Goal: Contribute content: Add original content to the website for others to see

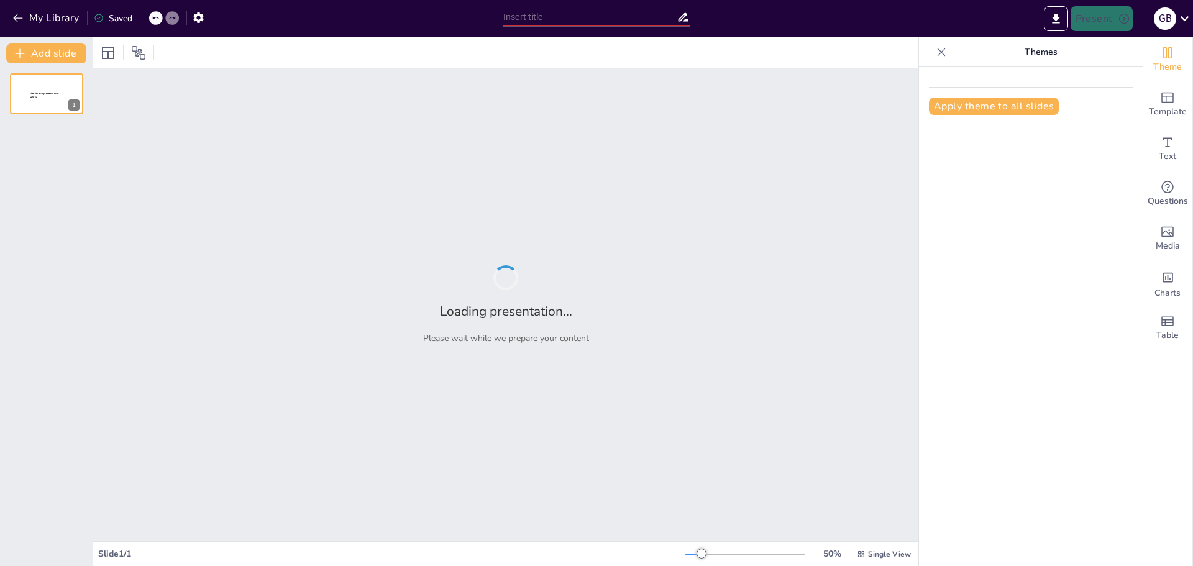
type input "Tulipanes: Simbolismo y Significado en la Representación Artística"
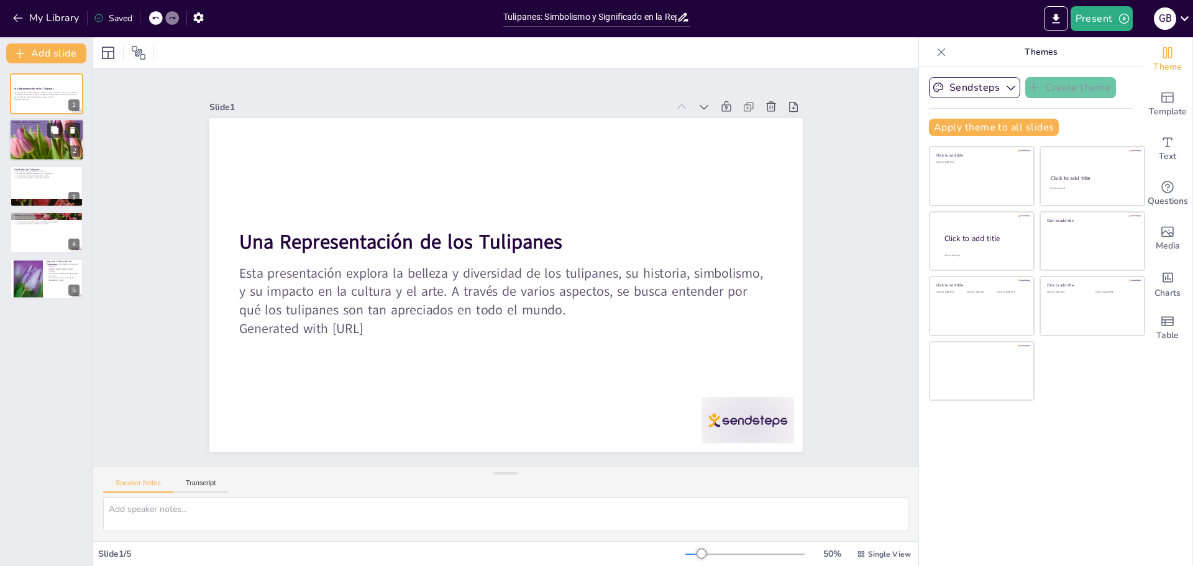
click at [78, 156] on div "2" at bounding box center [74, 151] width 11 height 11
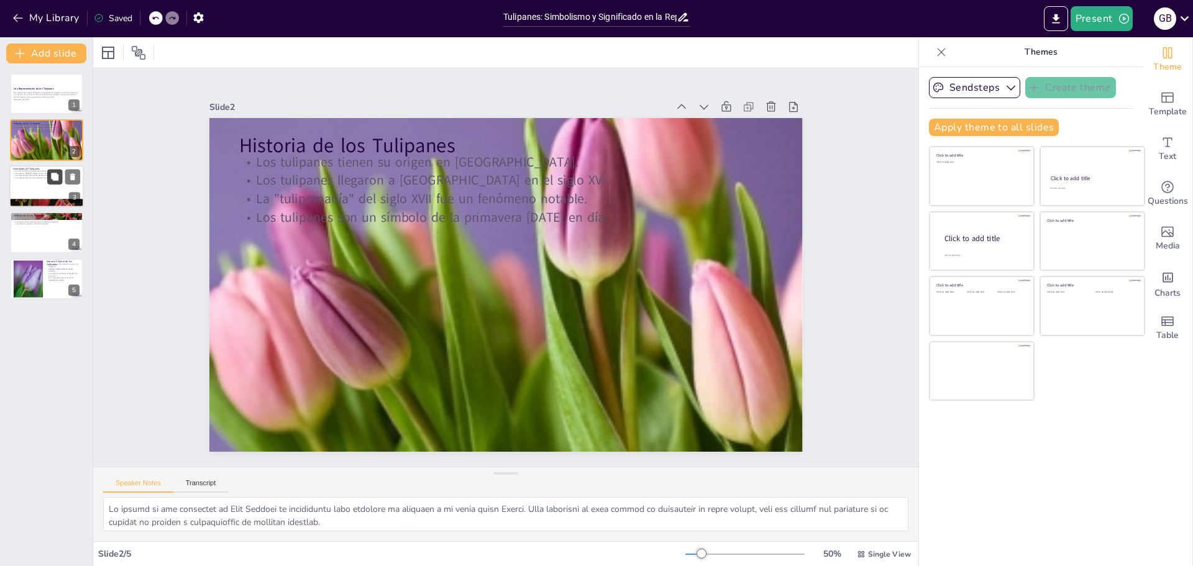
click at [57, 171] on button at bounding box center [54, 176] width 15 height 15
type textarea "La diversidad de las variedades de tulipanes es impresionante y resalta la vers…"
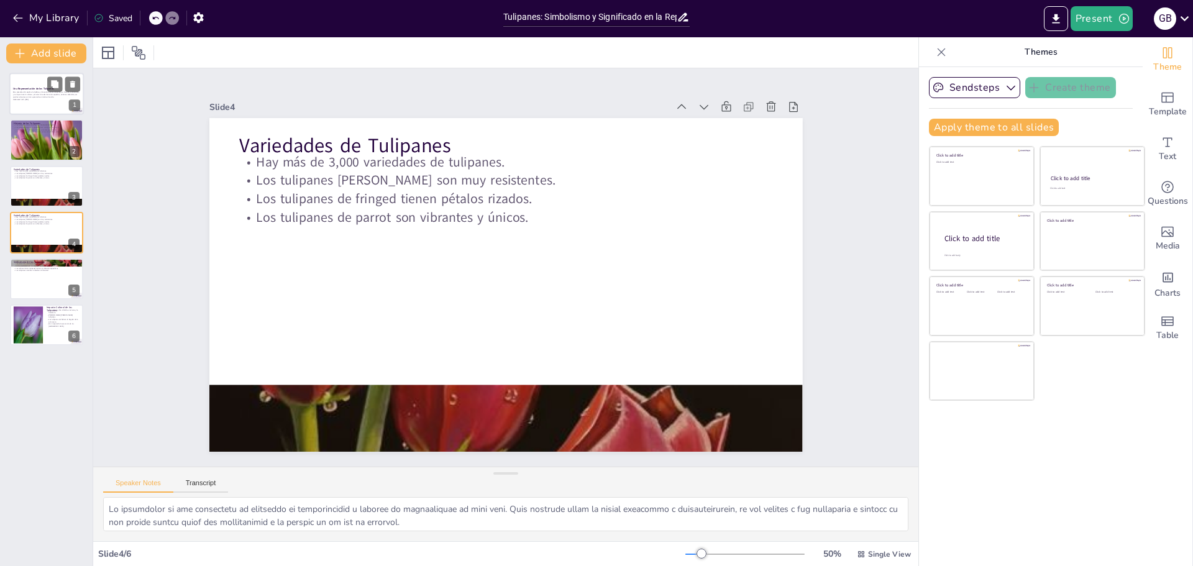
click at [30, 80] on div at bounding box center [46, 94] width 75 height 42
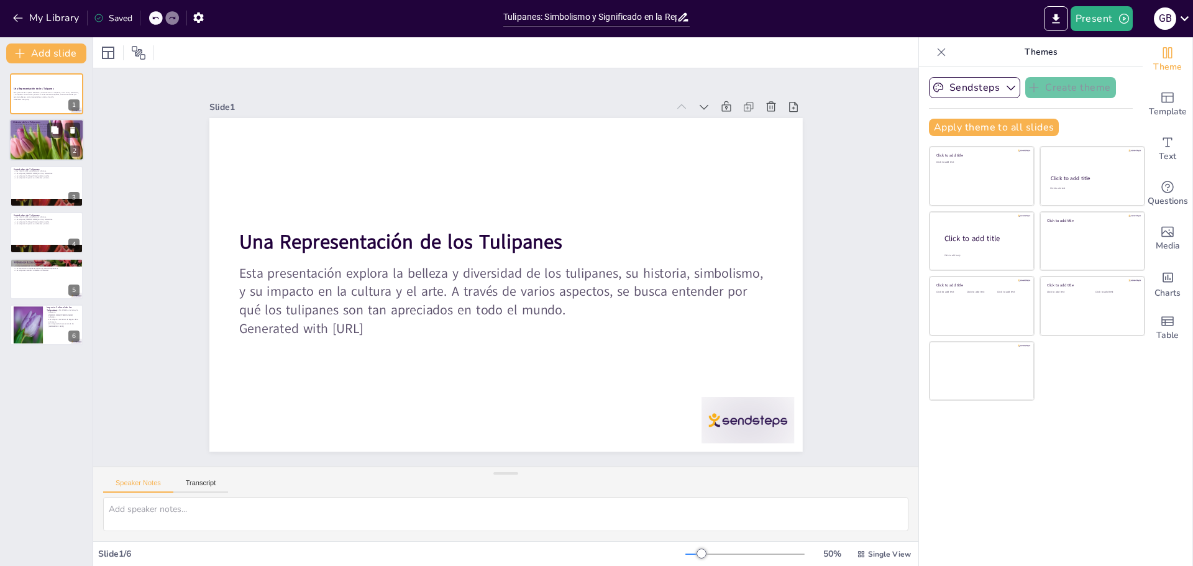
click at [46, 137] on div at bounding box center [46, 140] width 75 height 75
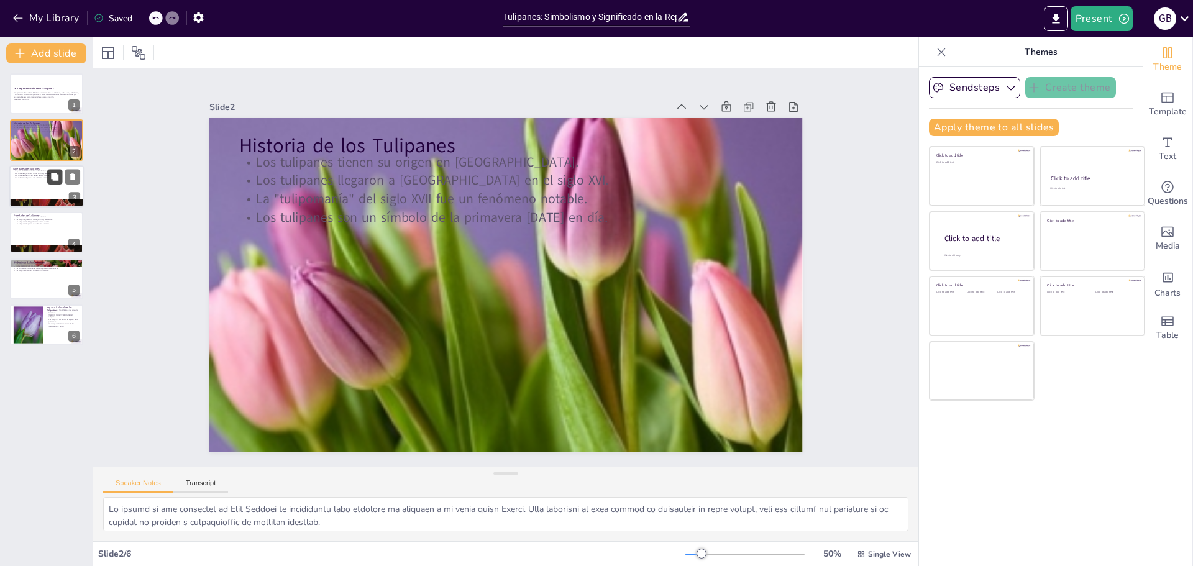
click at [58, 181] on icon at bounding box center [54, 176] width 9 height 9
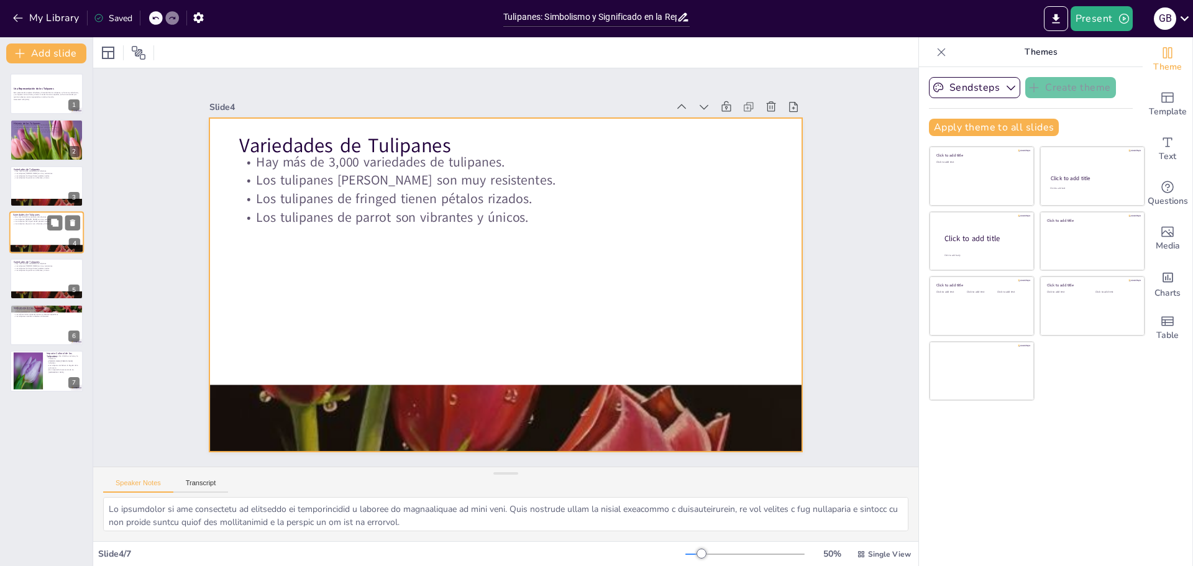
click at [44, 237] on div at bounding box center [46, 232] width 75 height 42
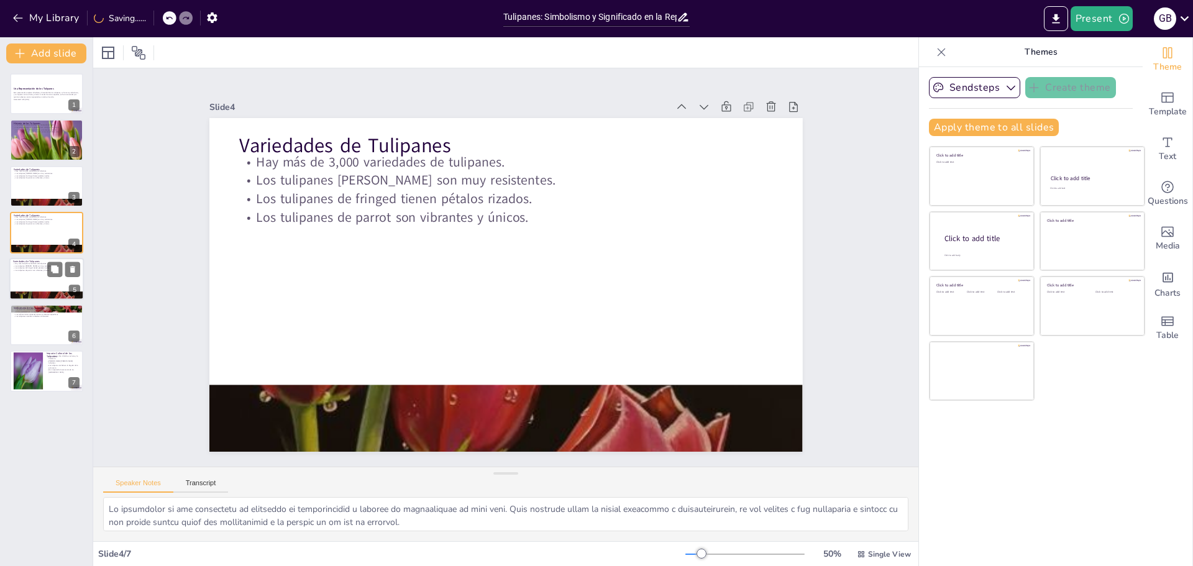
click at [39, 285] on div at bounding box center [46, 279] width 75 height 42
click at [46, 320] on div at bounding box center [46, 325] width 75 height 42
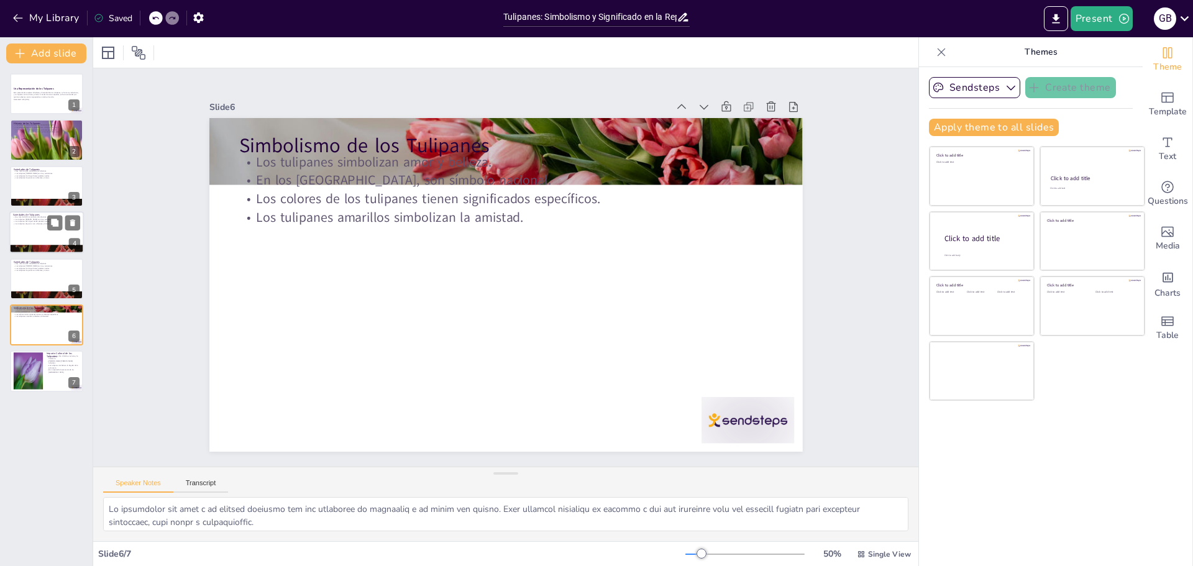
click at [34, 227] on div at bounding box center [46, 232] width 75 height 42
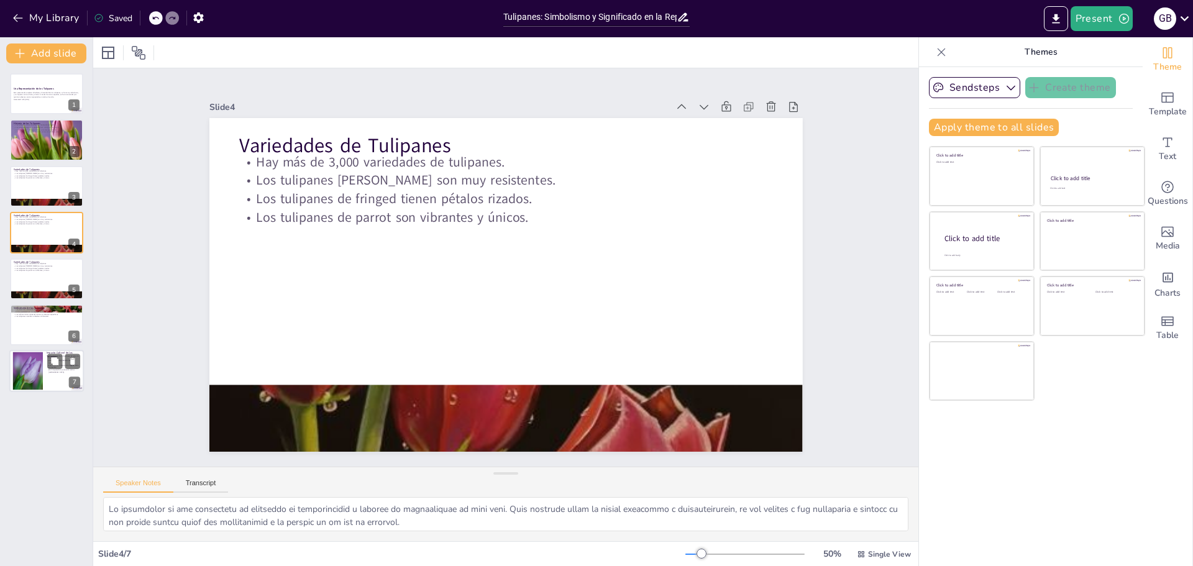
click at [27, 383] on div at bounding box center [27, 371] width 57 height 38
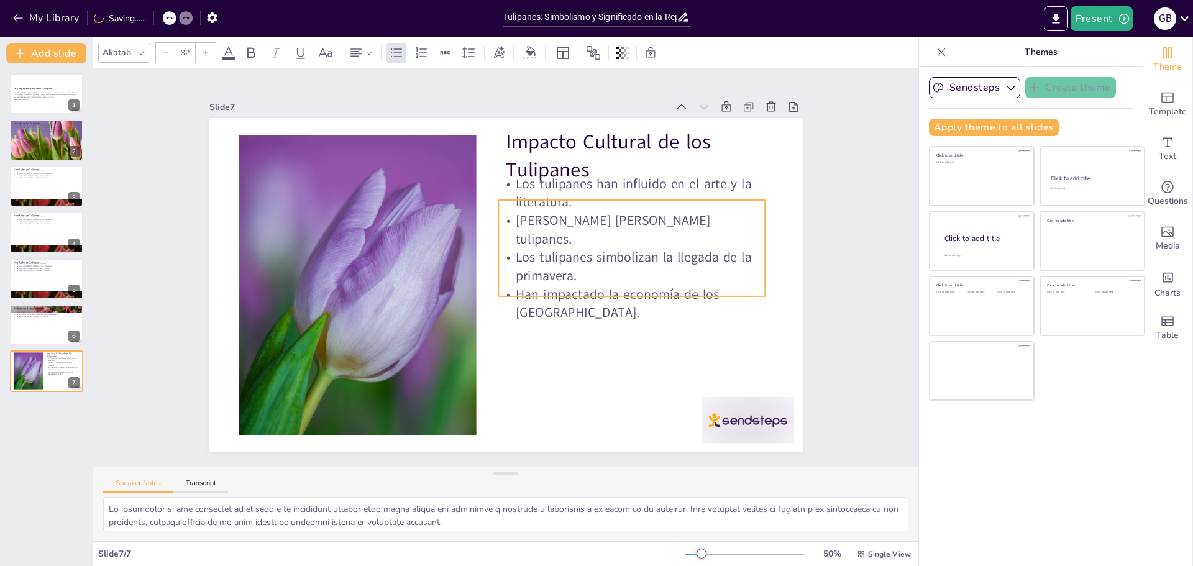
drag, startPoint x: 565, startPoint y: 175, endPoint x: 558, endPoint y: 193, distance: 19.5
click at [558, 193] on p "Los tulipanes han influido en el arte y la literatura." at bounding box center [649, 235] width 265 height 117
click at [52, 292] on div at bounding box center [46, 296] width 75 height 114
type textarea "La diversidad de las variedades de tulipanes es impresionante y resalta la vers…"
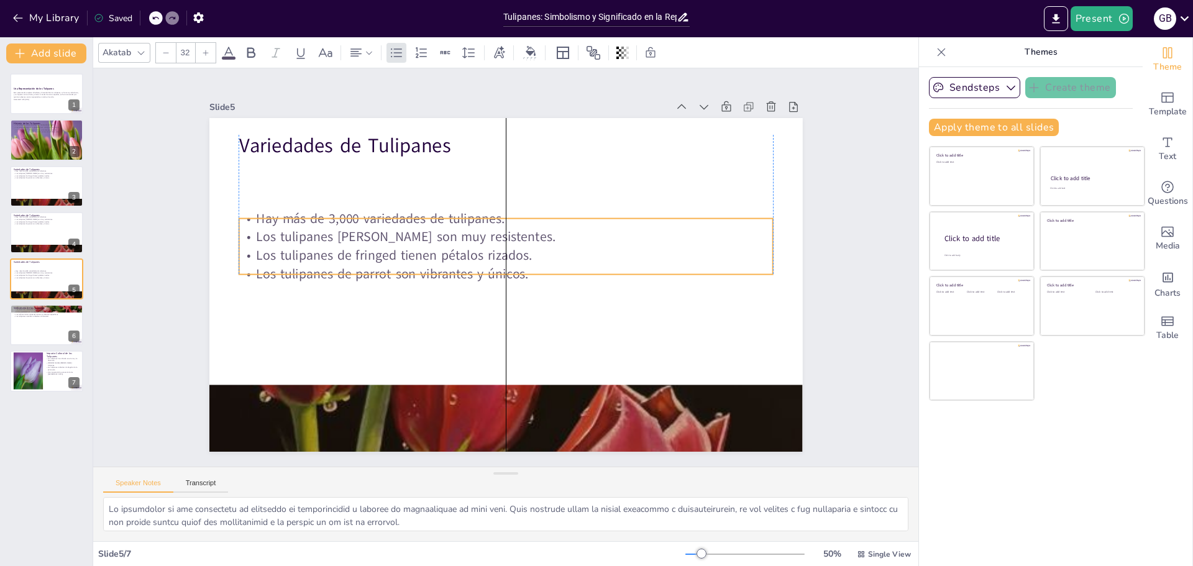
drag, startPoint x: 400, startPoint y: 171, endPoint x: 397, endPoint y: 221, distance: 50.5
click at [397, 221] on p "Los tulipanes de Darwin son muy resistentes." at bounding box center [485, 245] width 409 height 371
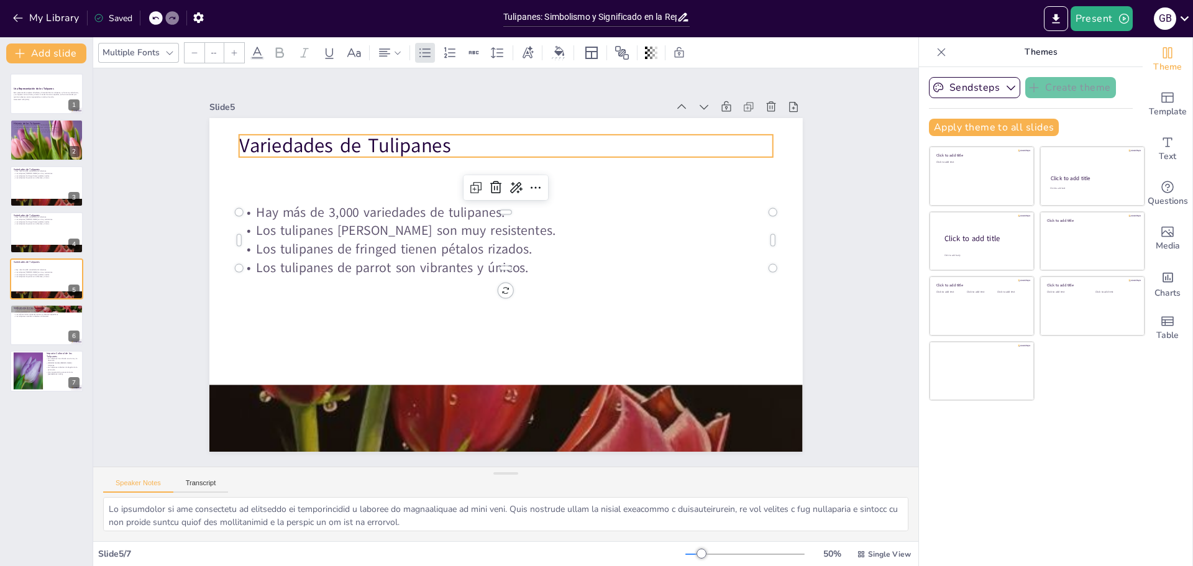
type input "48"
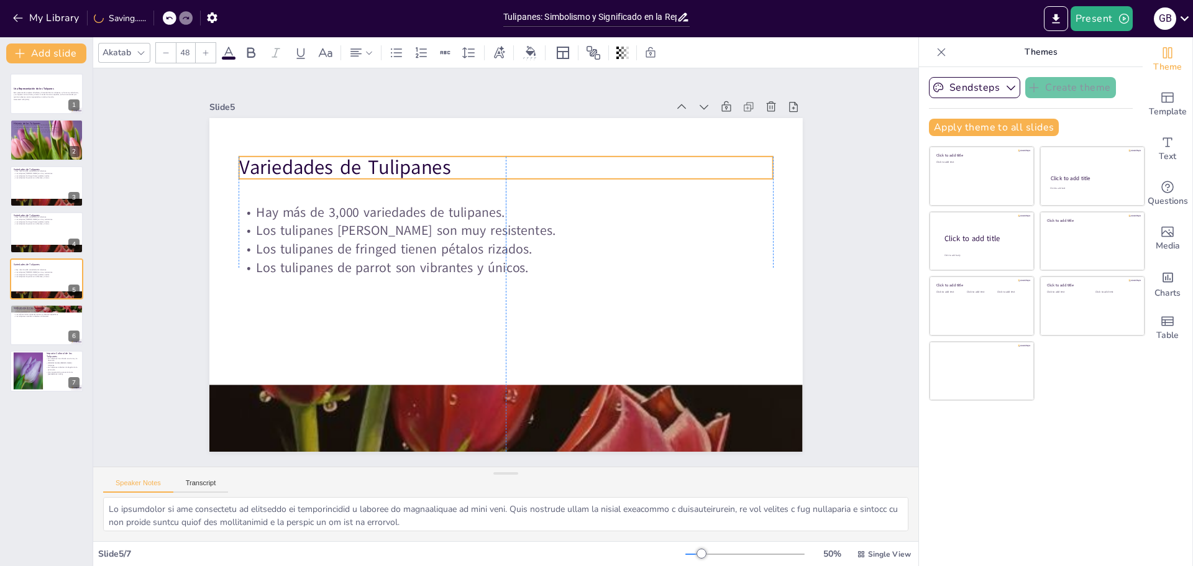
drag, startPoint x: 356, startPoint y: 134, endPoint x: 355, endPoint y: 155, distance: 21.8
click at [355, 155] on p "Variedades de Tulipanes" at bounding box center [556, 180] width 476 height 291
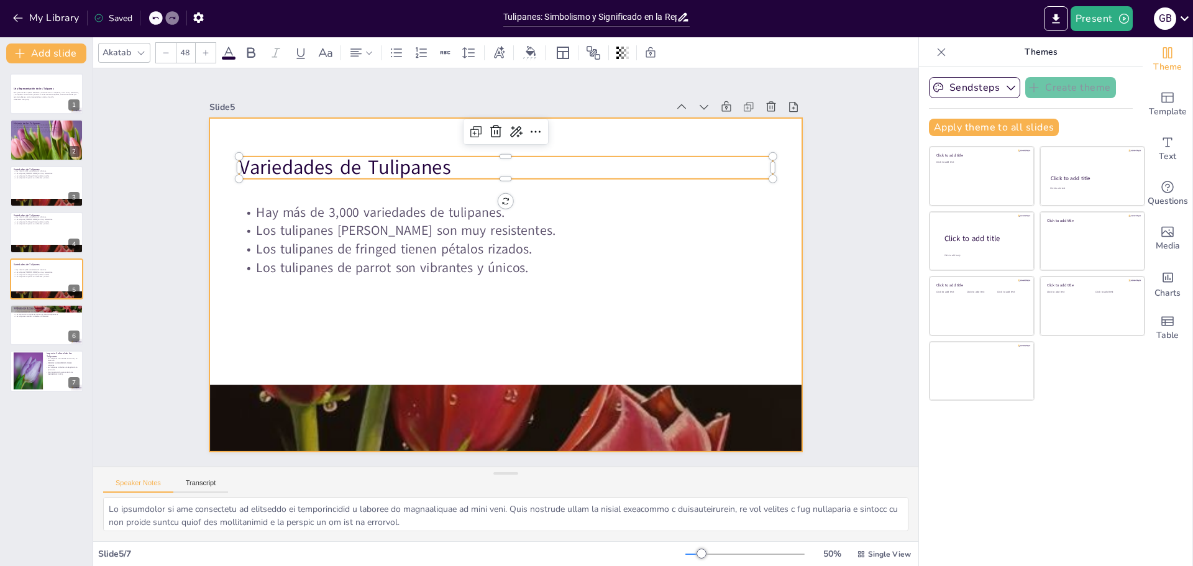
click at [45, 302] on div "Una Representación de los Tulipanes Esta presentación explora la belleza y dive…" at bounding box center [46, 232] width 93 height 319
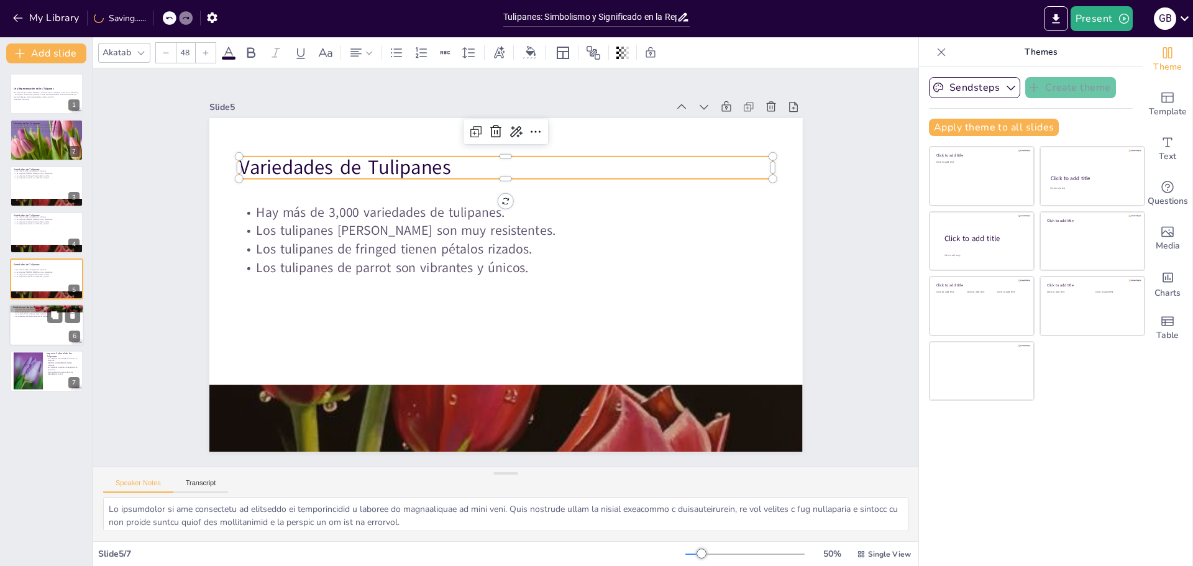
click at [46, 316] on p "Los tulipanes amarillos simbolizan la amistad." at bounding box center [46, 316] width 67 height 2
type textarea "El simbolismo del amor y la belleza asociado con los tulipanes ha perdurado a l…"
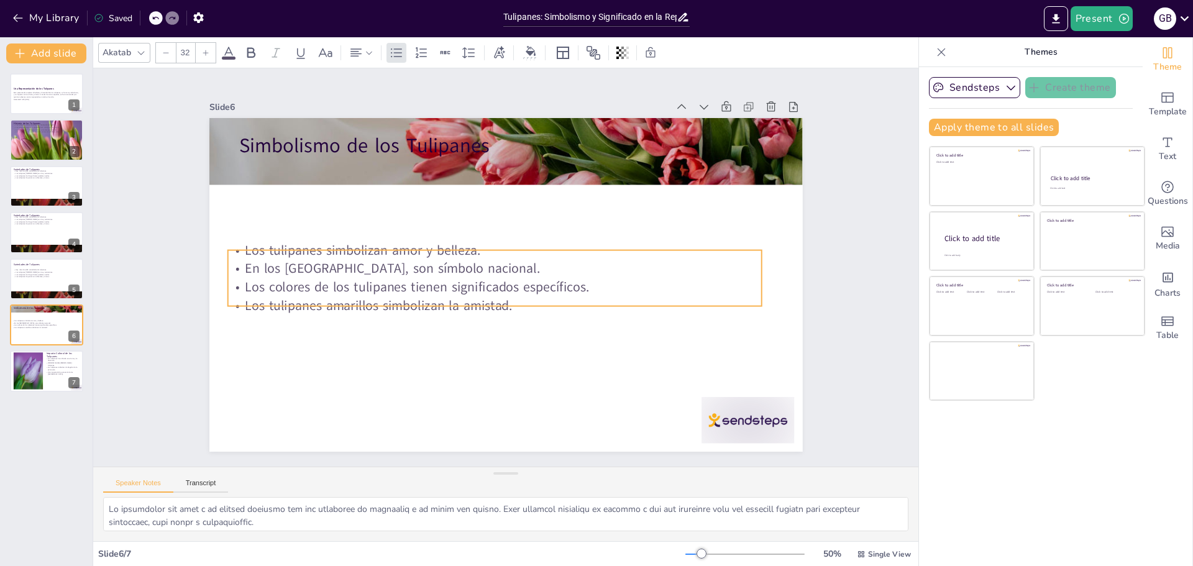
drag, startPoint x: 306, startPoint y: 209, endPoint x: 295, endPoint y: 298, distance: 89.0
click at [295, 298] on p "Los tulipanes amarillos simbolizan la amistad." at bounding box center [470, 284] width 371 height 409
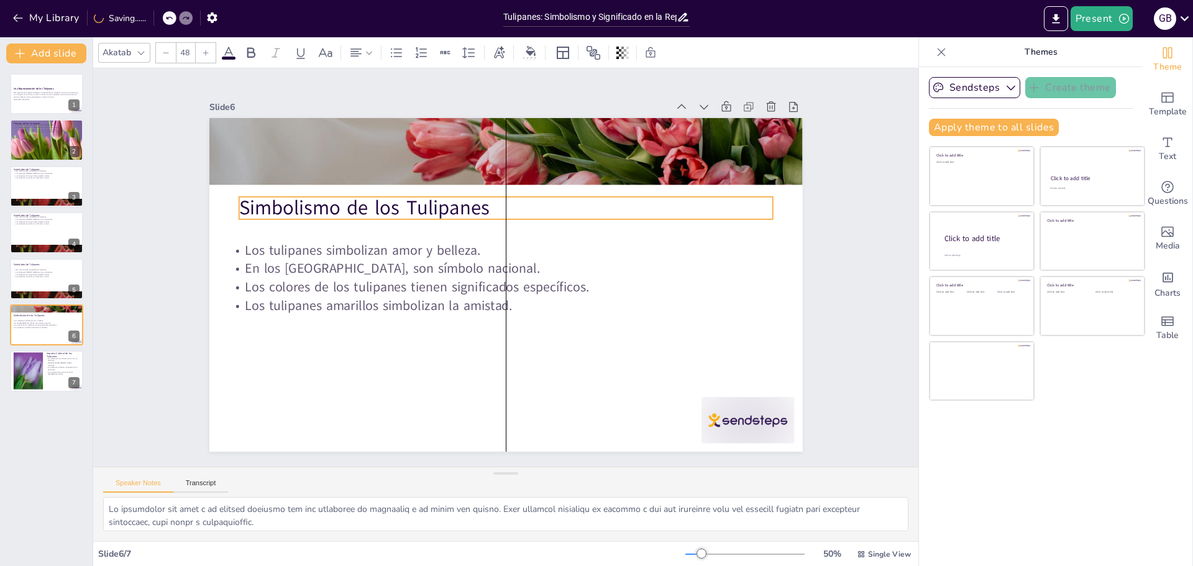
drag, startPoint x: 312, startPoint y: 138, endPoint x: 312, endPoint y: 200, distance: 62.2
click at [412, 200] on p "Simbolismo de los Tulipanes" at bounding box center [557, 237] width 291 height 476
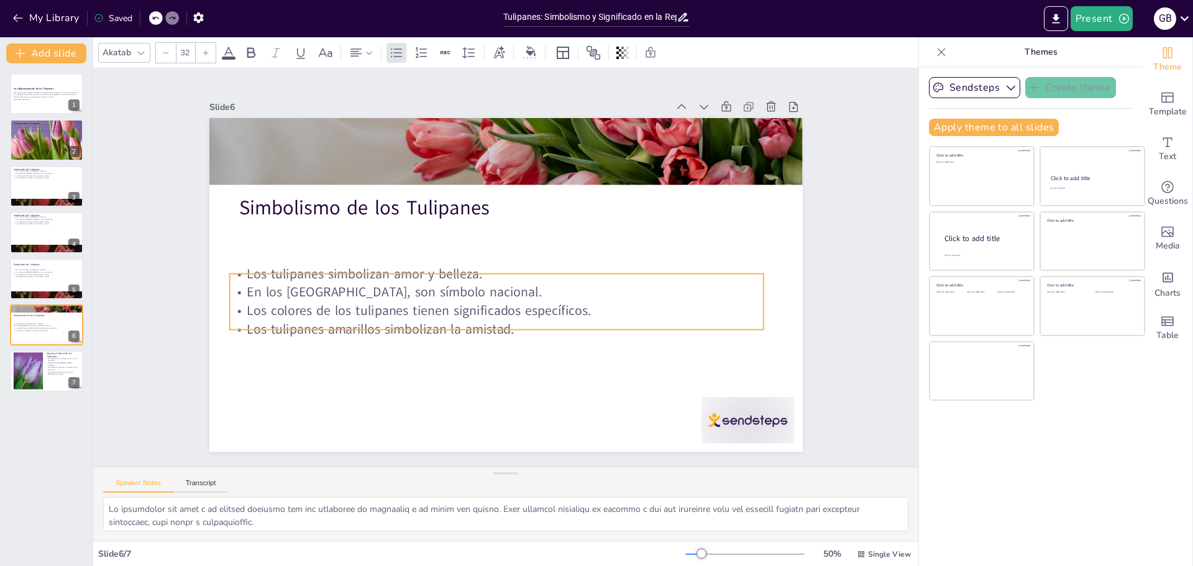
drag, startPoint x: 323, startPoint y: 278, endPoint x: 324, endPoint y: 302, distance: 23.7
click at [427, 302] on p "Los colores de los tulipanes tienen significados específicos." at bounding box center [464, 254] width 74 height 533
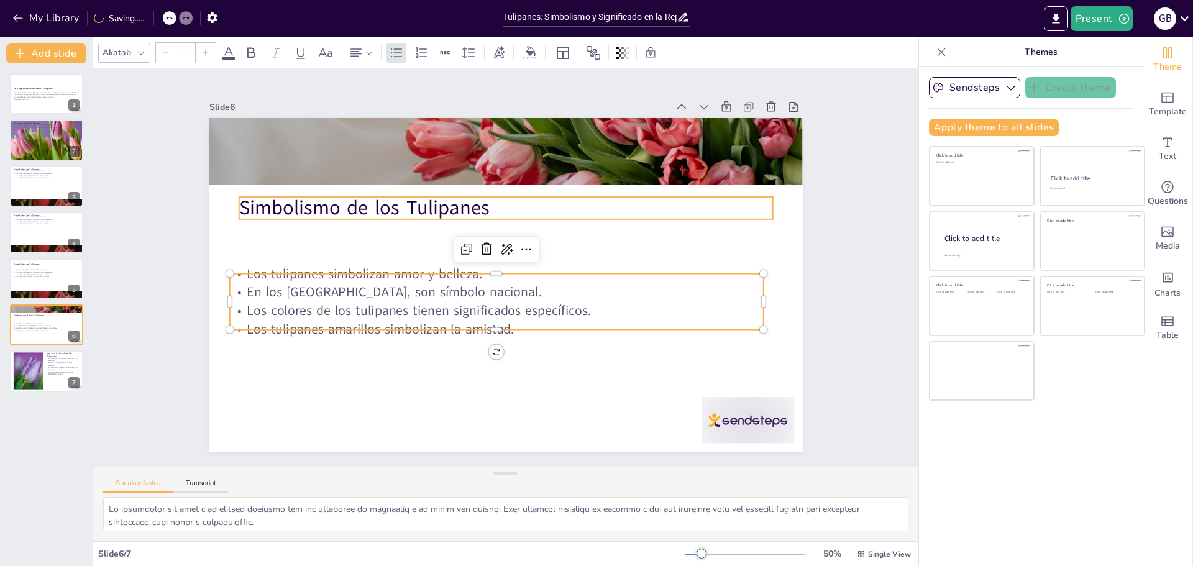
type input "48"
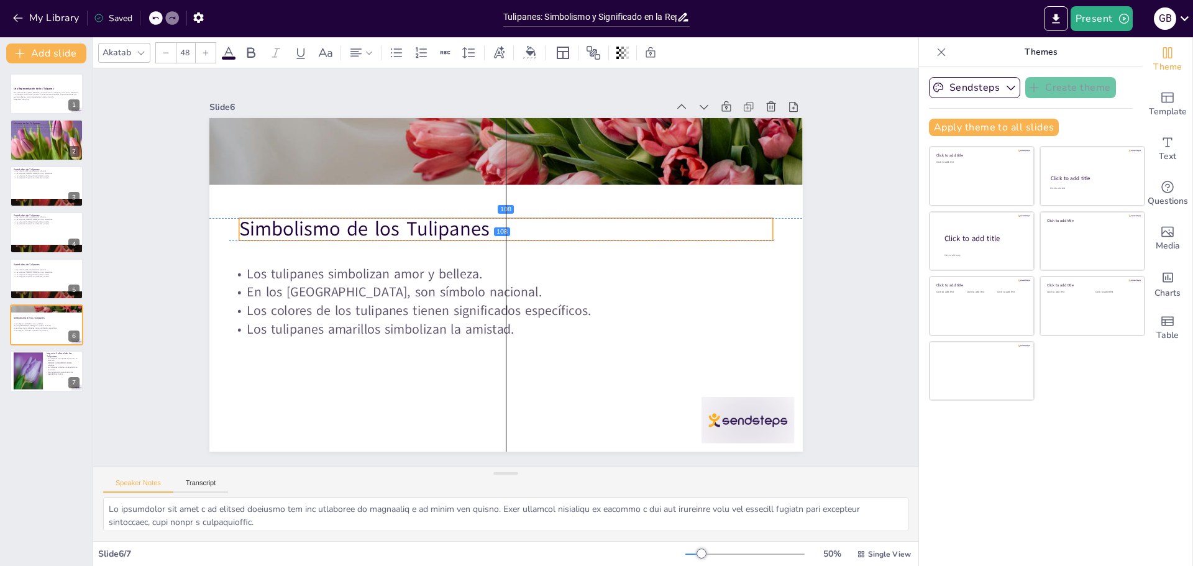
click at [474, 219] on p "Simbolismo de los Tulipanes" at bounding box center [543, 260] width 138 height 528
click at [75, 180] on icon at bounding box center [72, 176] width 9 height 9
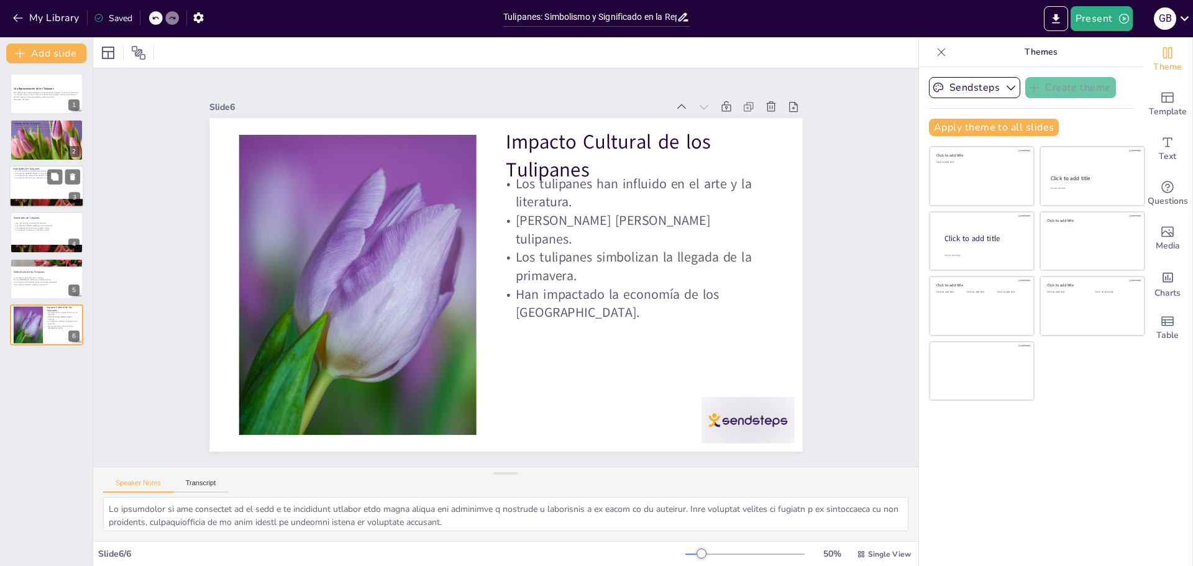
click at [48, 186] on div at bounding box center [46, 186] width 75 height 42
type textarea "La diversidad de las variedades de tulipanes es impresionante y resalta la vers…"
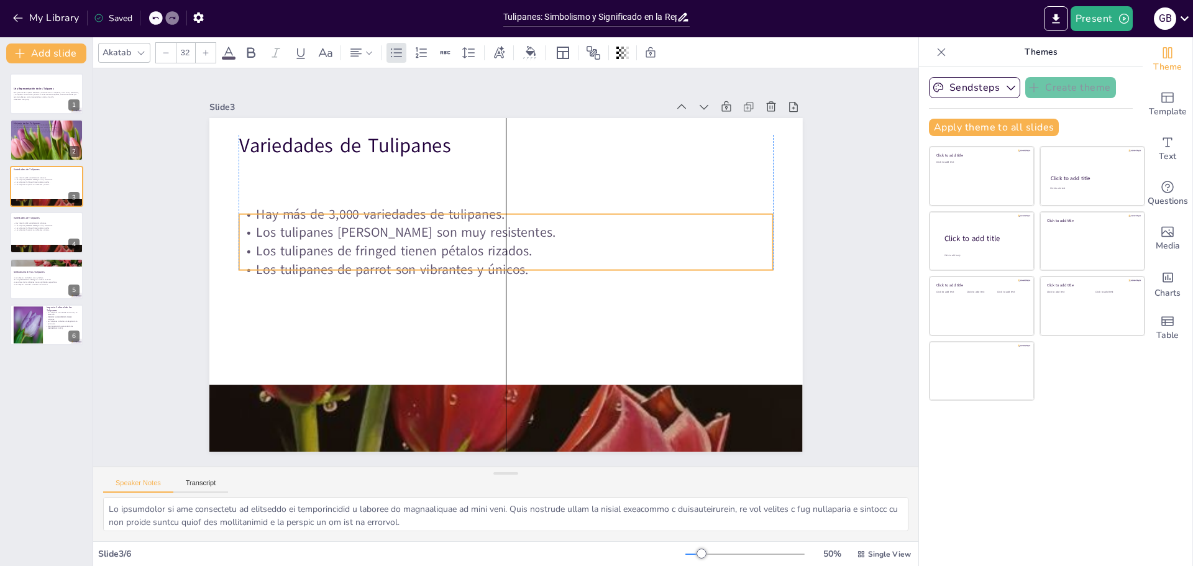
drag, startPoint x: 308, startPoint y: 170, endPoint x: 308, endPoint y: 222, distance: 52.2
click at [308, 222] on p "Los tulipanes de Darwin son muy resistentes." at bounding box center [526, 239] width 443 height 329
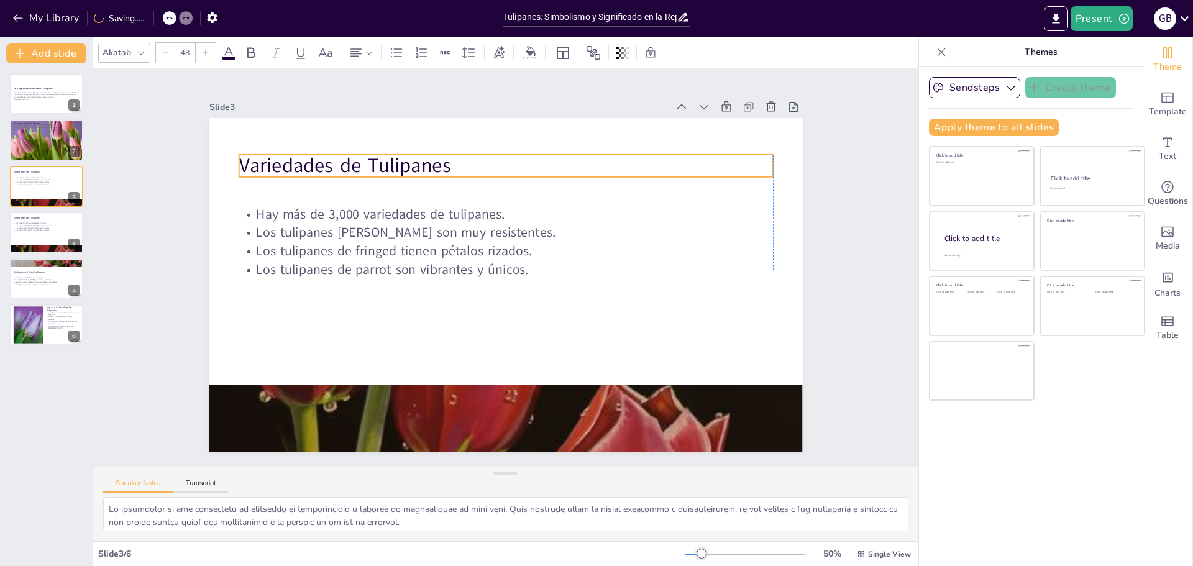
drag, startPoint x: 296, startPoint y: 145, endPoint x: 296, endPoint y: 165, distance: 19.9
click at [296, 165] on p "Variedades de Tulipanes" at bounding box center [506, 166] width 534 height 28
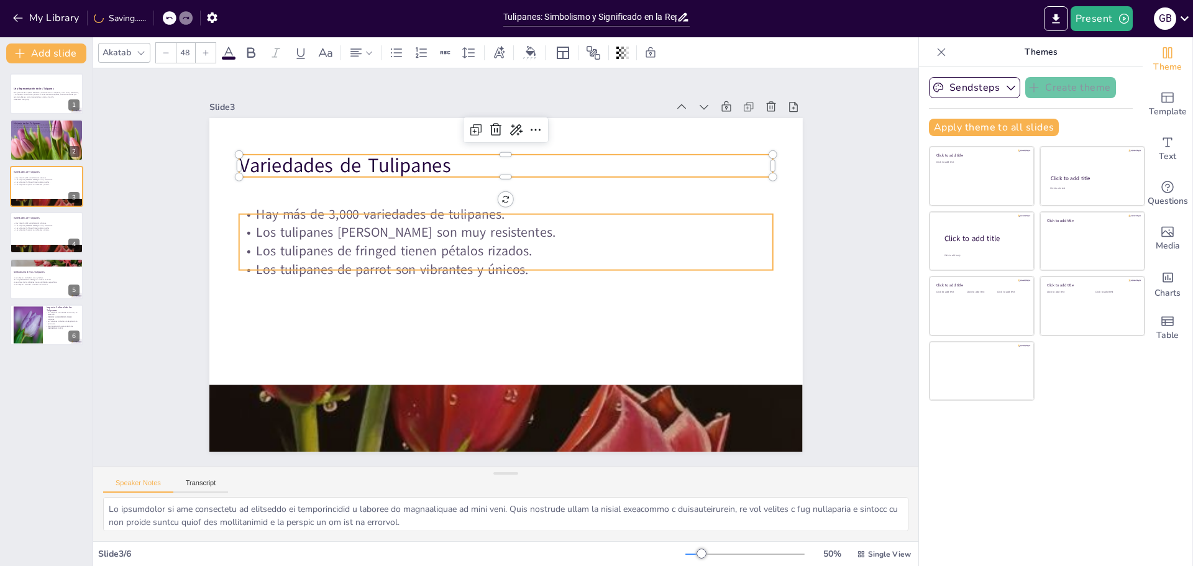
click at [561, 233] on p "Los tulipanes de Darwin son muy resistentes." at bounding box center [477, 246] width 329 height 443
type input "32"
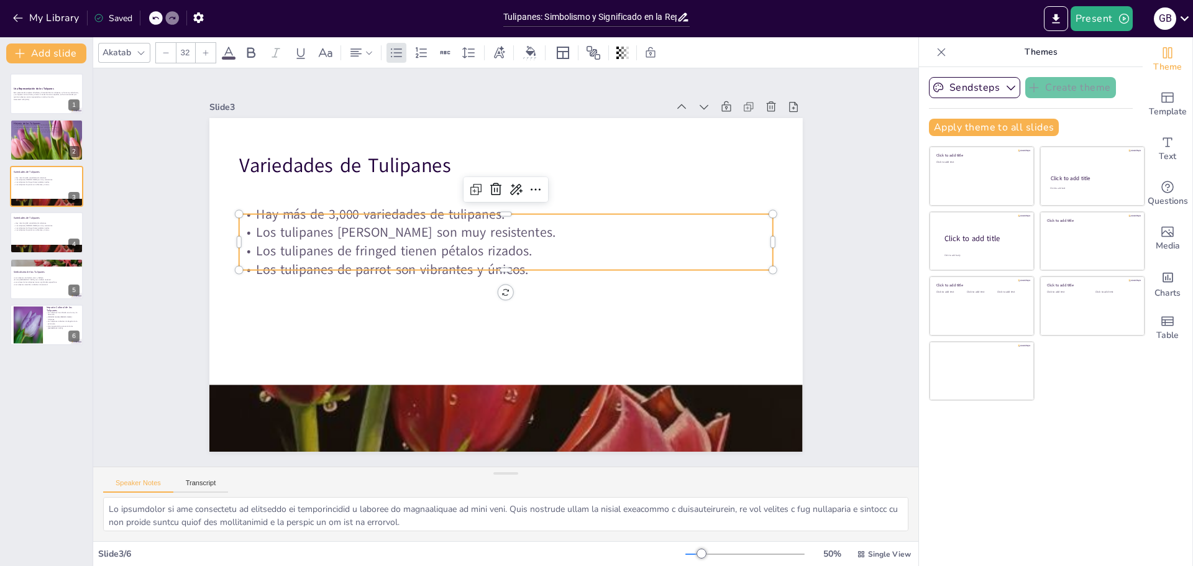
click at [566, 188] on div at bounding box center [506, 285] width 594 height 334
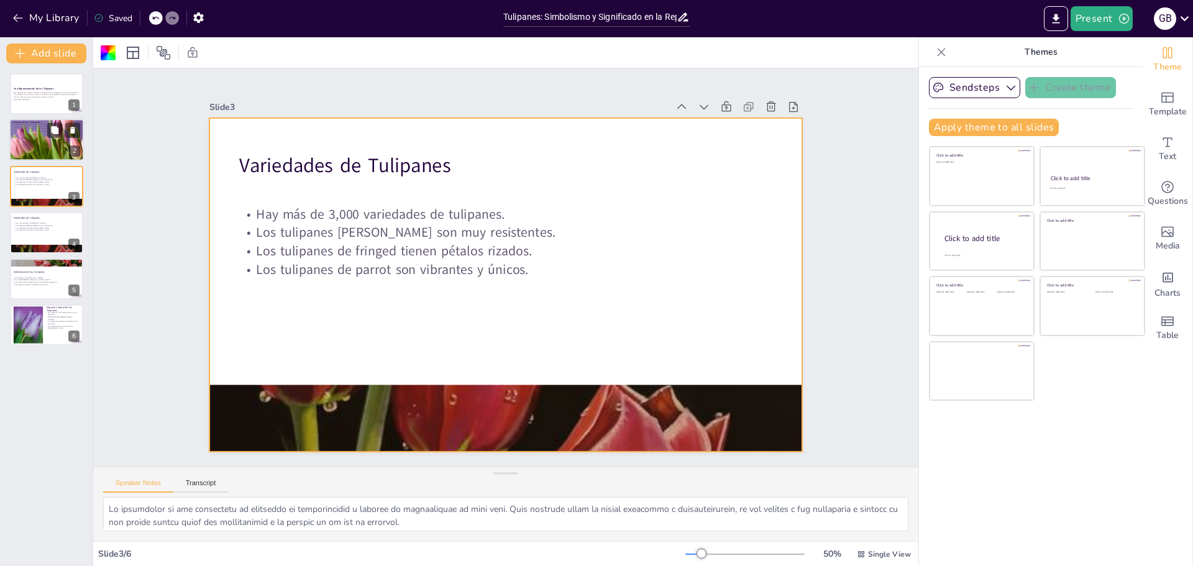
click at [63, 139] on div at bounding box center [46, 140] width 75 height 75
type textarea "El origen de los tulipanes en Asia Central es fundamental para entender su hist…"
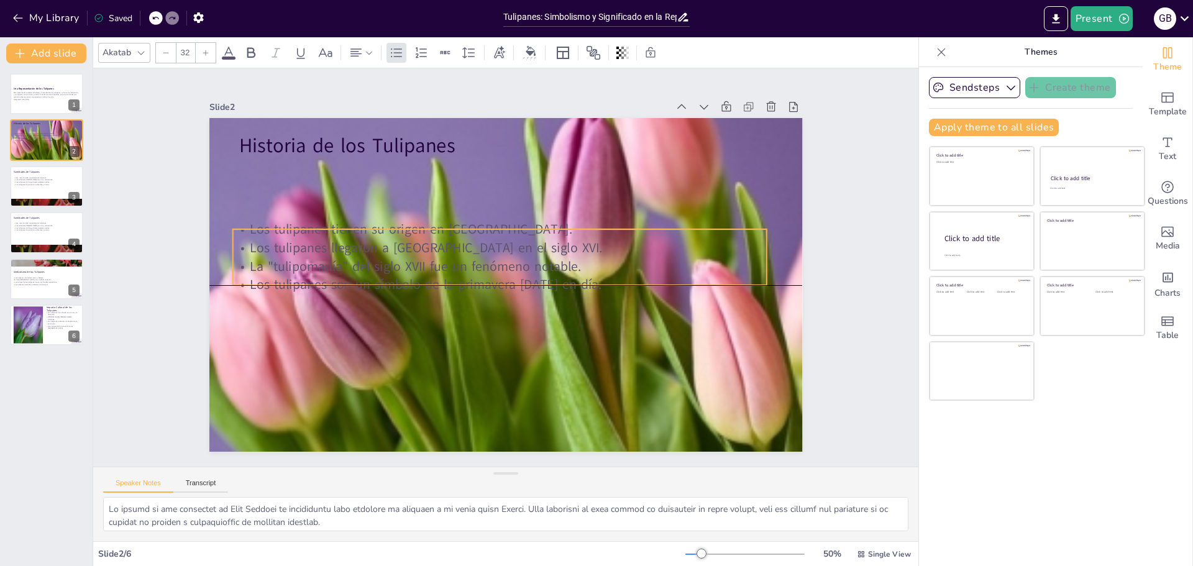
drag, startPoint x: 462, startPoint y: 205, endPoint x: 454, endPoint y: 273, distance: 68.8
click at [454, 273] on p "Los tulipanes son un símbolo de la primavera hoy en día." at bounding box center [509, 285] width 472 height 283
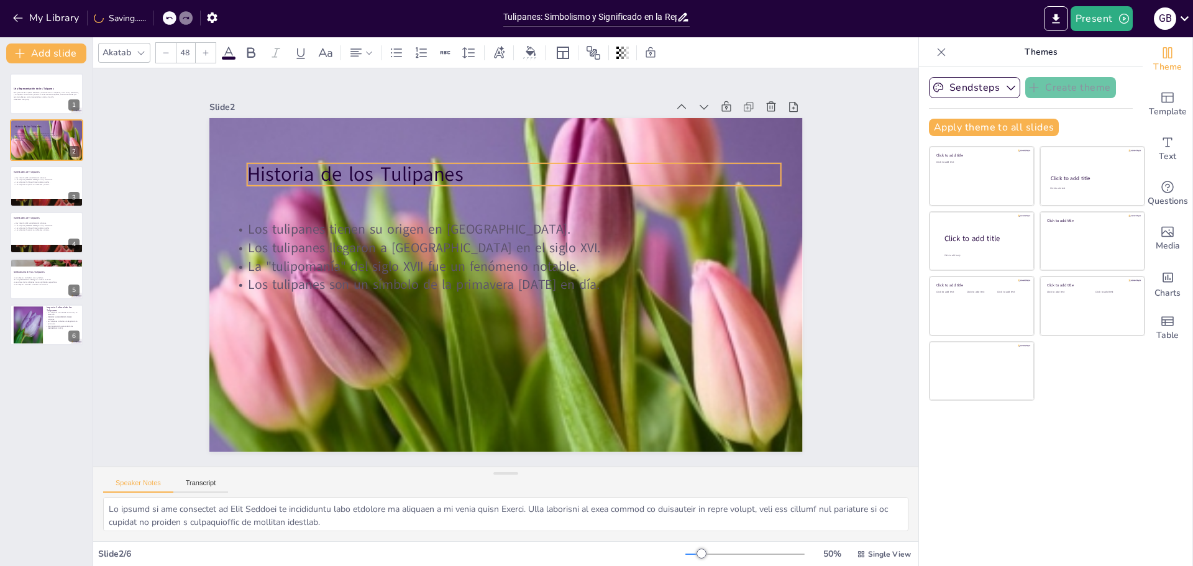
drag, startPoint x: 342, startPoint y: 134, endPoint x: 352, endPoint y: 163, distance: 30.9
click at [473, 163] on p "Historia de los Tulipanes" at bounding box center [594, 237] width 242 height 499
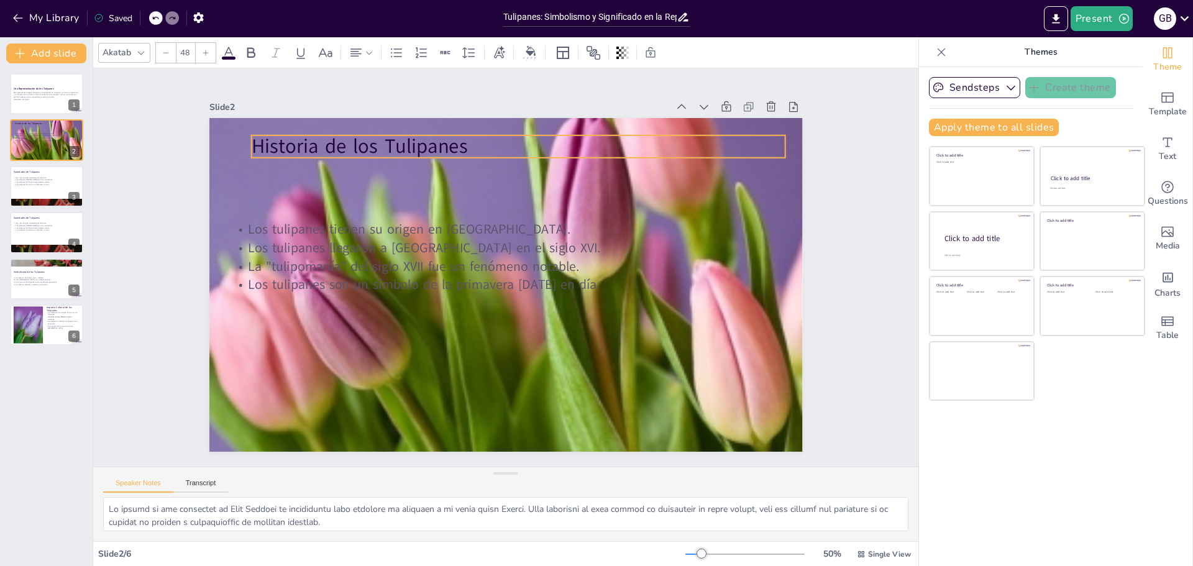
drag, startPoint x: 352, startPoint y: 163, endPoint x: 346, endPoint y: 144, distance: 20.2
click at [500, 134] on p "Historia de los Tulipanes" at bounding box center [621, 229] width 242 height 499
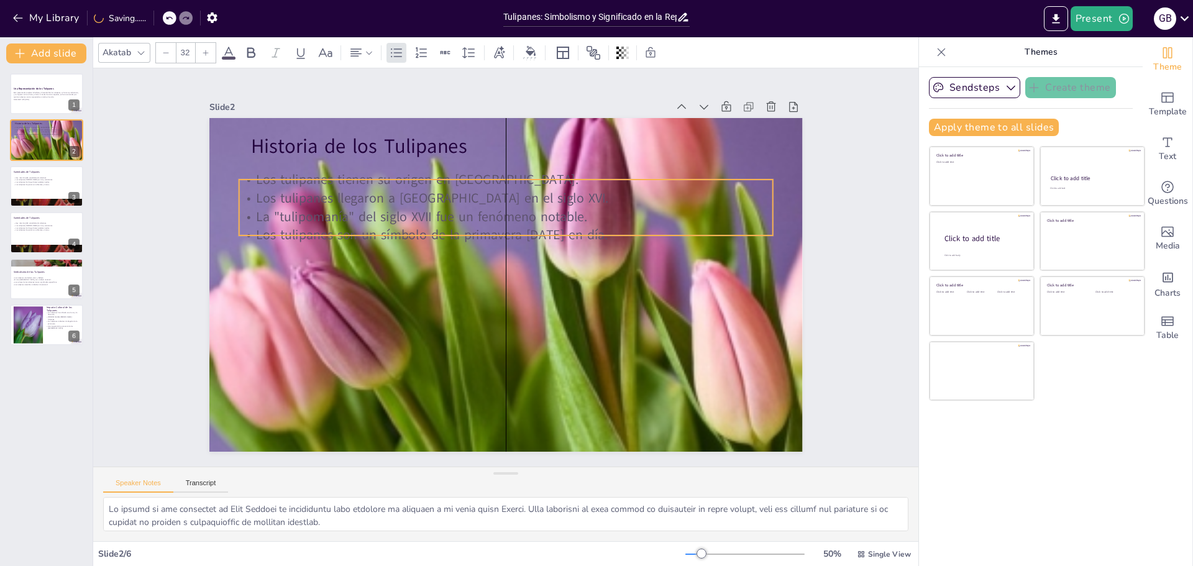
drag, startPoint x: 366, startPoint y: 221, endPoint x: 375, endPoint y: 171, distance: 50.5
click at [375, 171] on p "Los tulipanes tienen su origen en Asia Central." at bounding box center [447, 332] width 410 height 371
click at [554, 354] on icon at bounding box center [564, 364] width 21 height 21
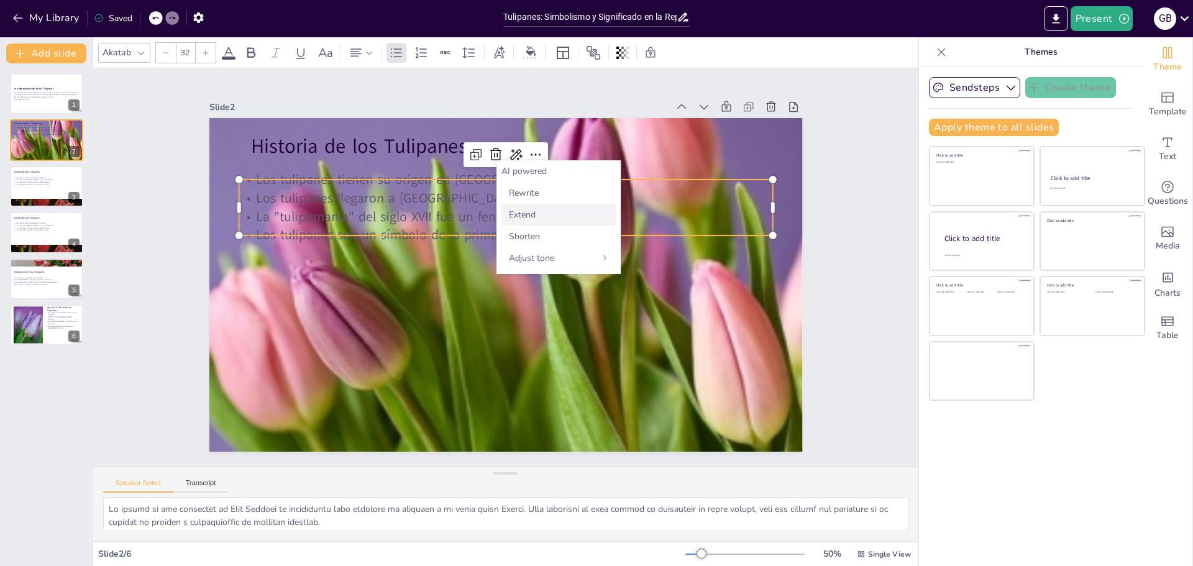
click at [544, 204] on div "Extend" at bounding box center [559, 215] width 114 height 22
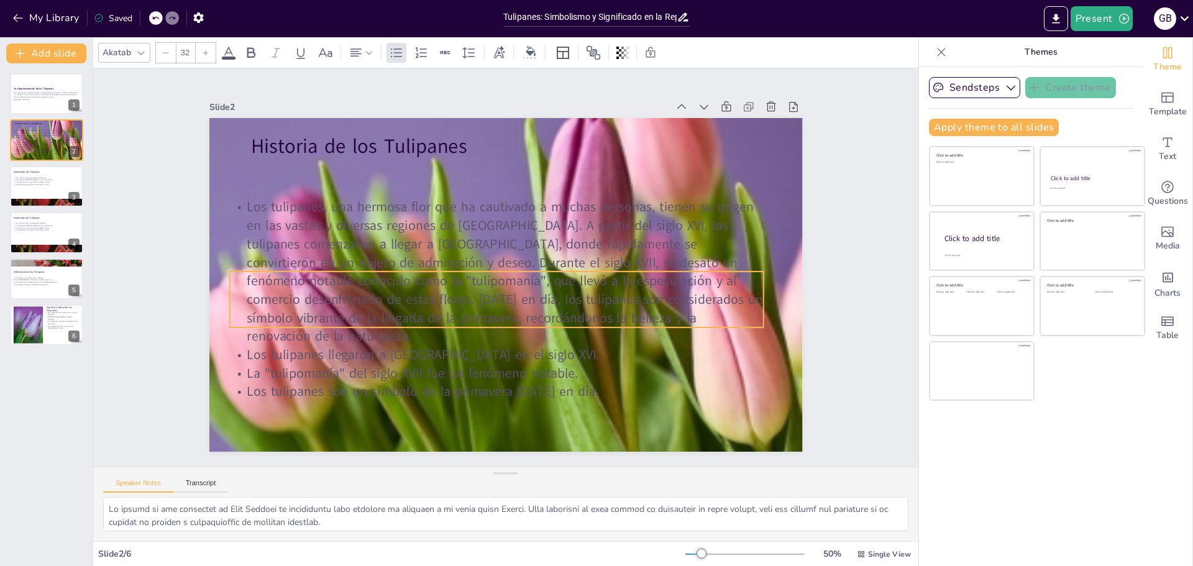
drag, startPoint x: 438, startPoint y: 195, endPoint x: 429, endPoint y: 287, distance: 91.8
click at [429, 287] on p "Los tulipanes, una hermosa flor que ha cautivado a muchas personas, tienen su o…" at bounding box center [508, 257] width 467 height 495
click at [504, 278] on icon at bounding box center [514, 288] width 20 height 20
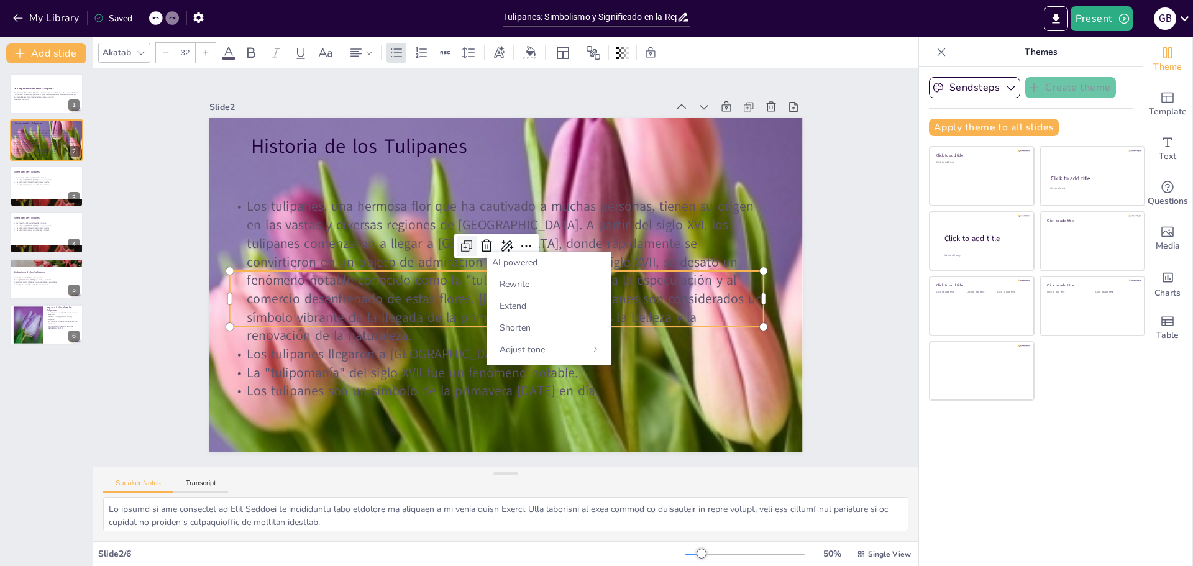
click at [536, 248] on div at bounding box center [550, 262] width 28 height 28
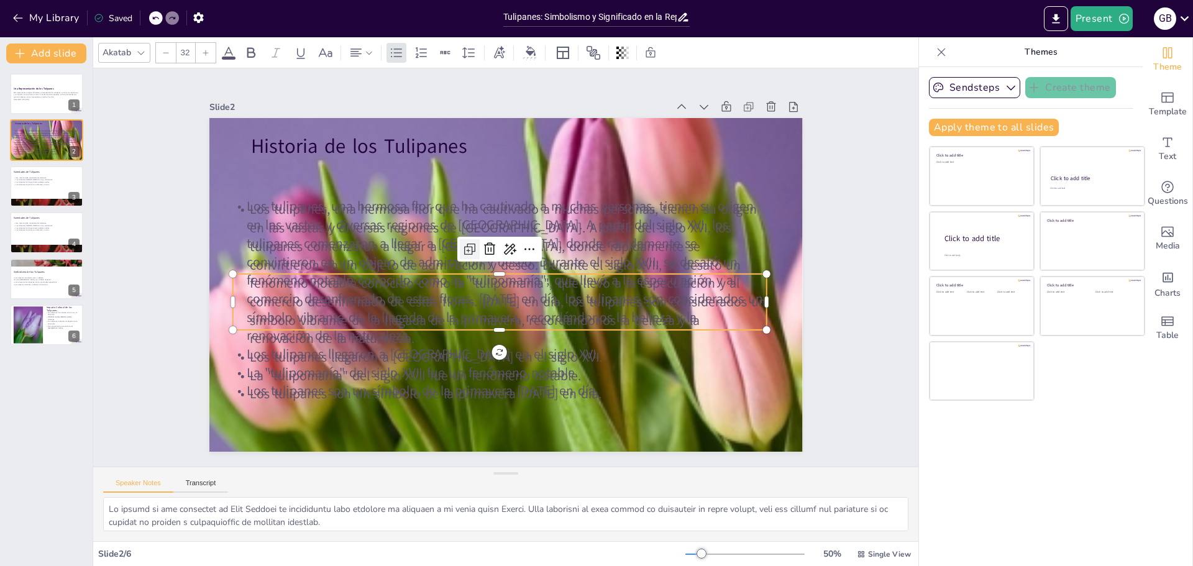
click at [508, 237] on icon at bounding box center [516, 227] width 17 height 17
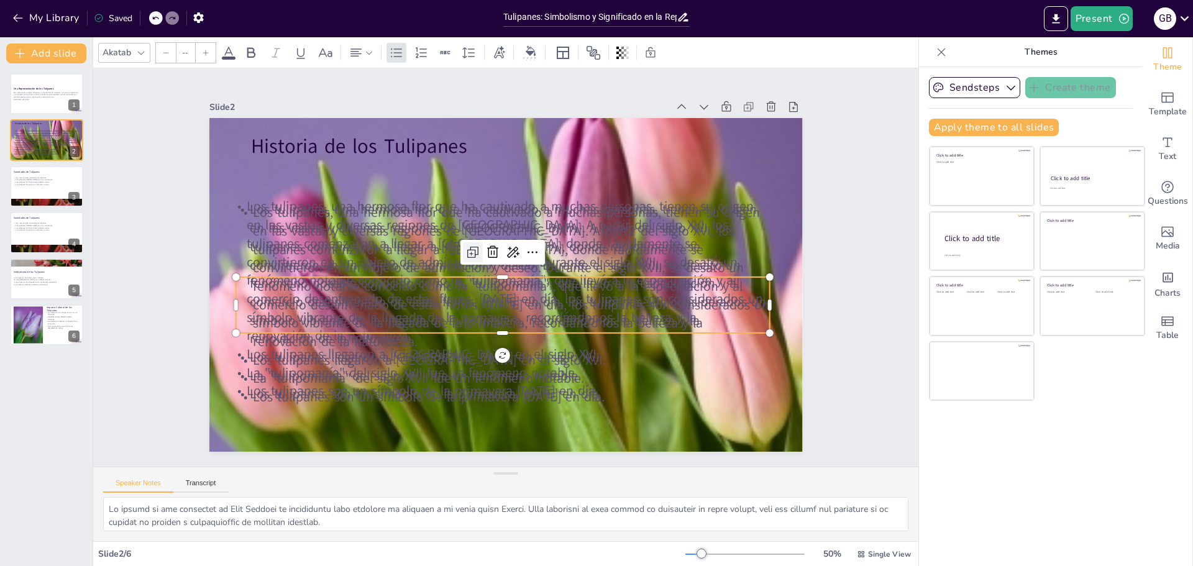
type input "32"
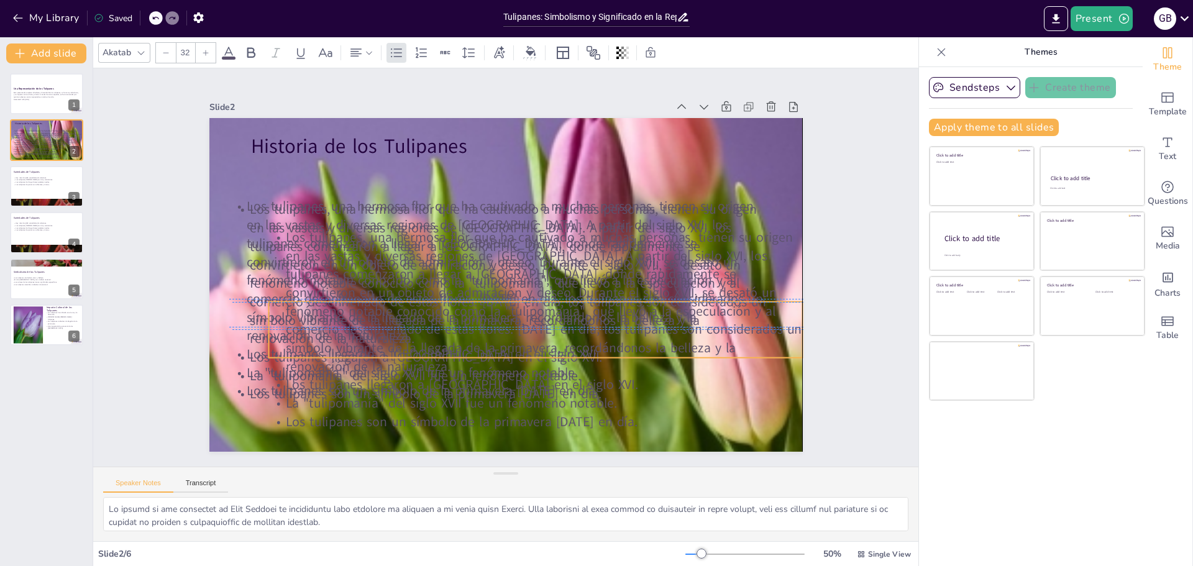
drag, startPoint x: 451, startPoint y: 309, endPoint x: 472, endPoint y: 306, distance: 21.4
click at [472, 306] on p "Los tulipanes, una hermosa flor que ha cautivado a muchas personas, tienen su o…" at bounding box center [500, 313] width 467 height 496
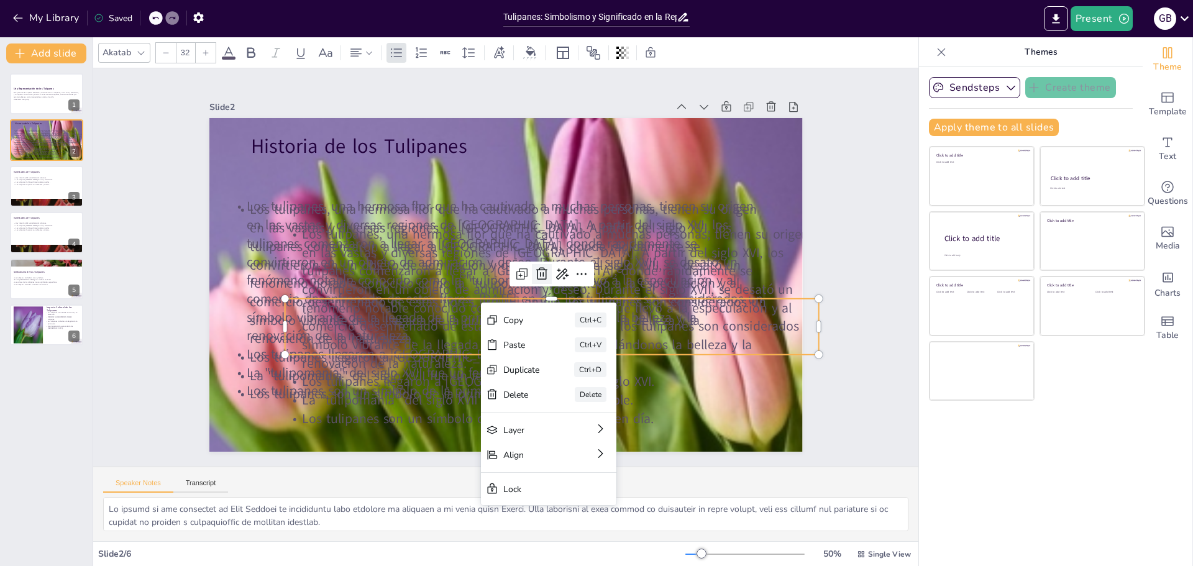
click at [528, 292] on icon at bounding box center [522, 300] width 16 height 16
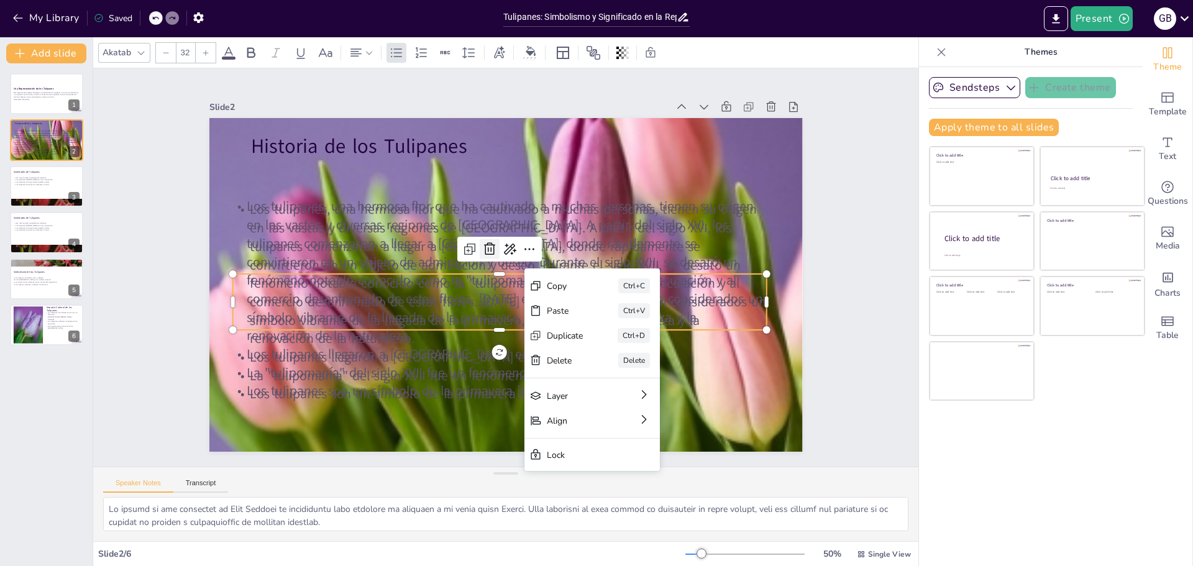
click at [481, 273] on icon at bounding box center [486, 281] width 16 height 16
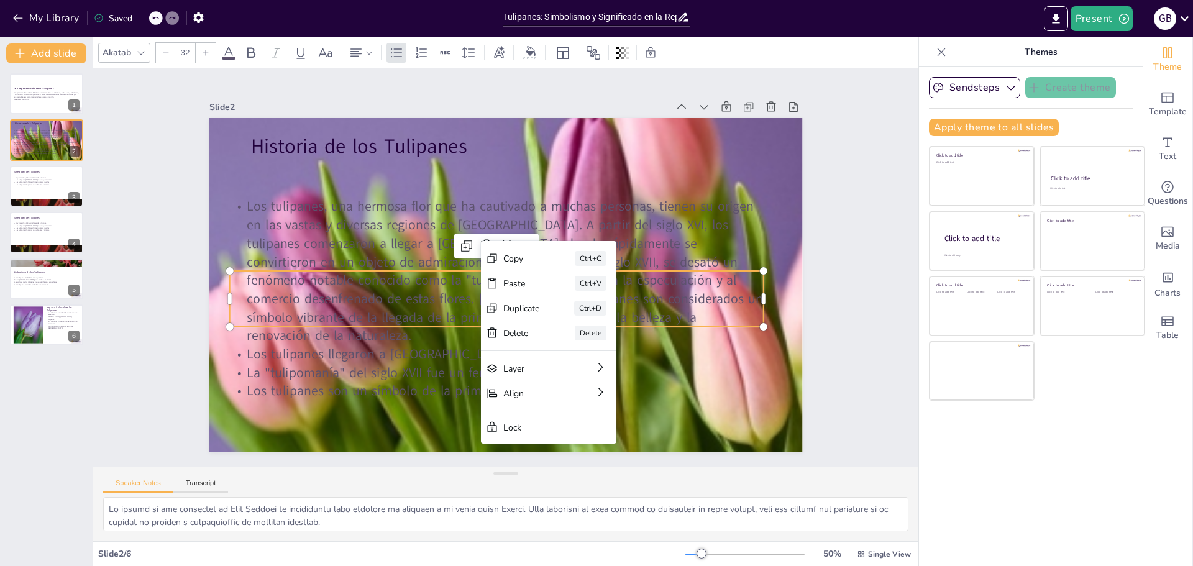
click at [552, 202] on p "Los tulipanes, una hermosa flor que ha cautivado a muchas personas, tienen su o…" at bounding box center [498, 261] width 395 height 536
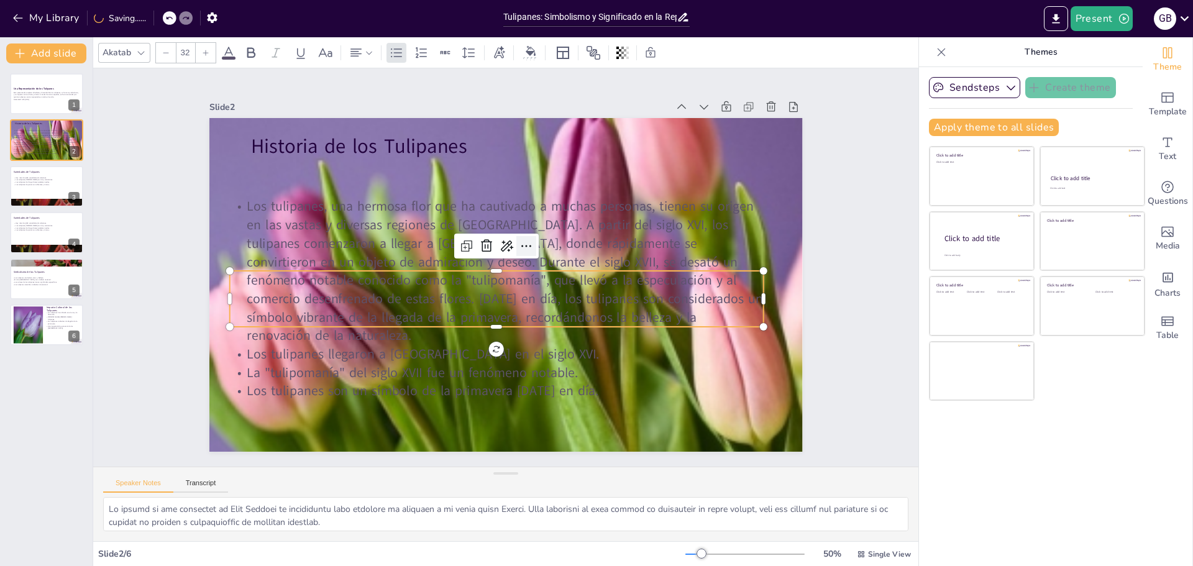
click at [487, 259] on icon at bounding box center [476, 269] width 21 height 21
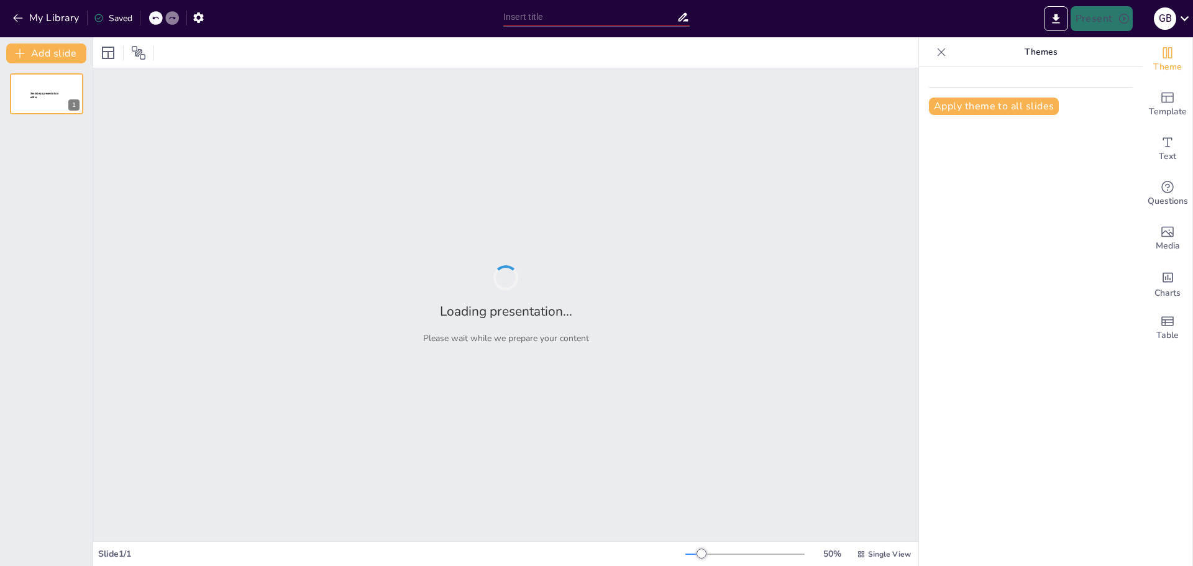
type input "Construcción del Suspenso: Técnicas en la Representación del Terror"
